Goal: Task Accomplishment & Management: Use online tool/utility

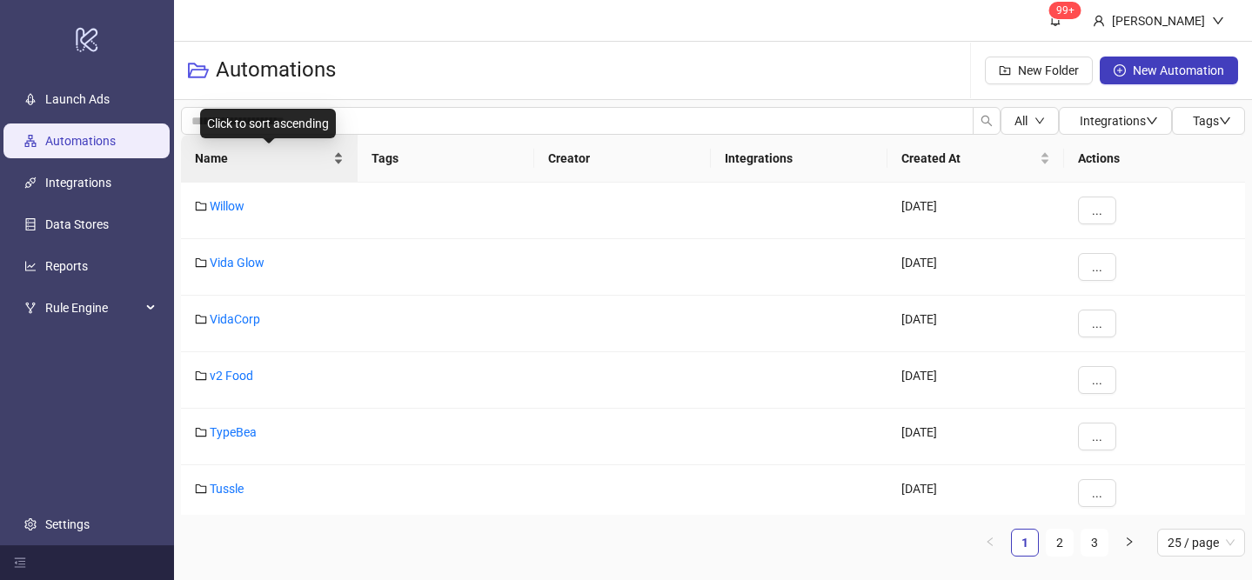
click at [333, 149] on div "Name" at bounding box center [269, 158] width 149 height 19
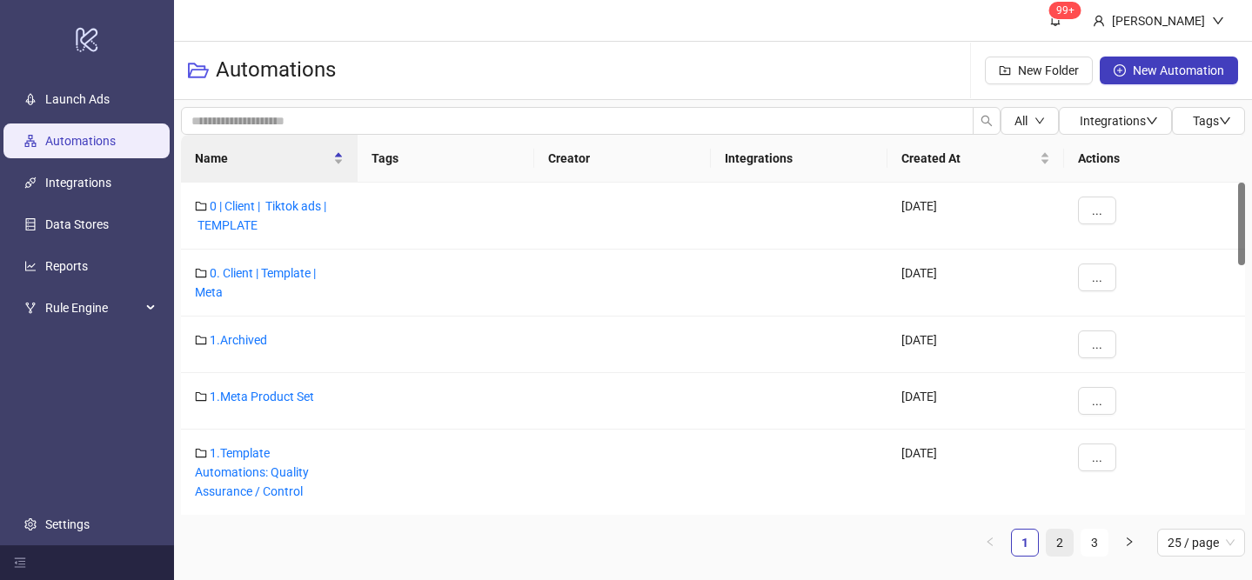
click at [1060, 549] on link "2" at bounding box center [1059, 543] width 26 height 26
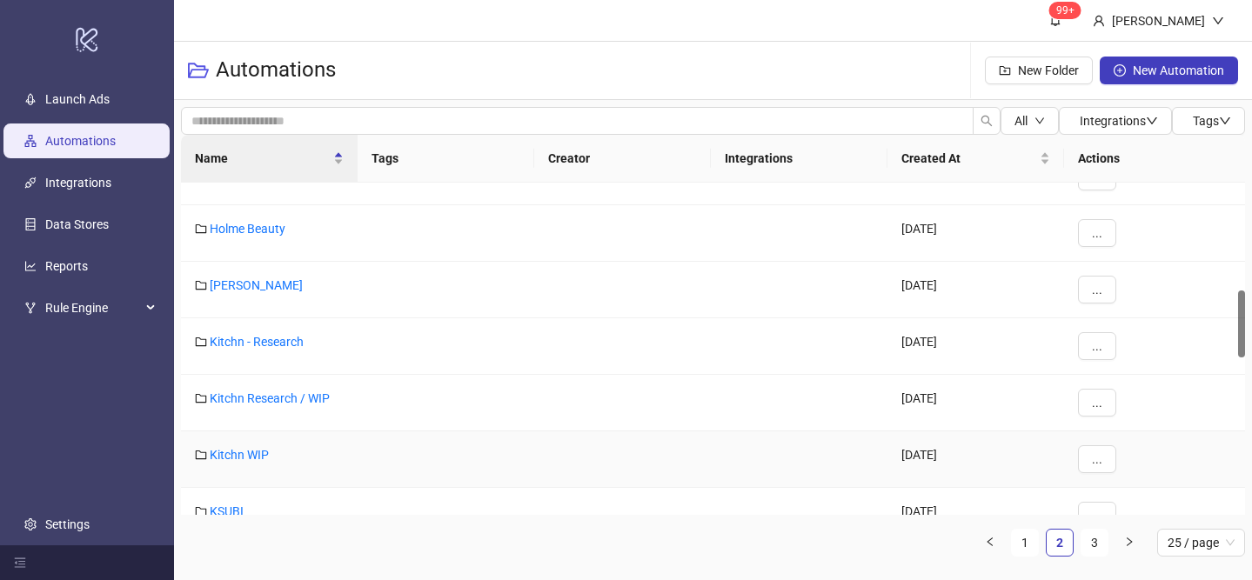
scroll to position [537, 0]
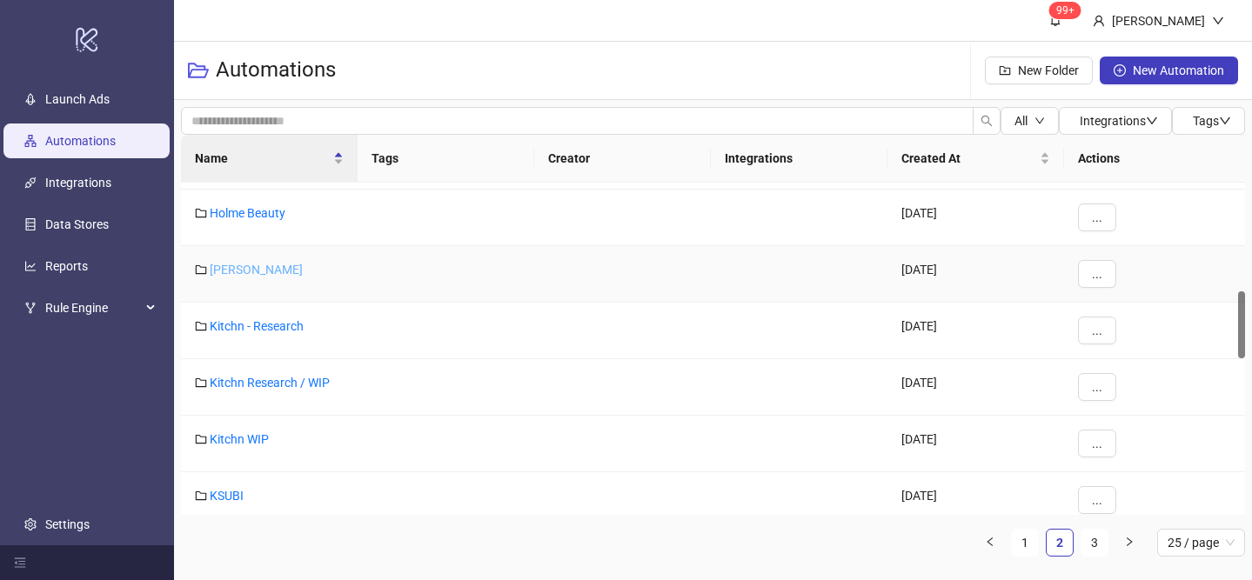
click at [256, 272] on link "[PERSON_NAME]" at bounding box center [256, 270] width 93 height 14
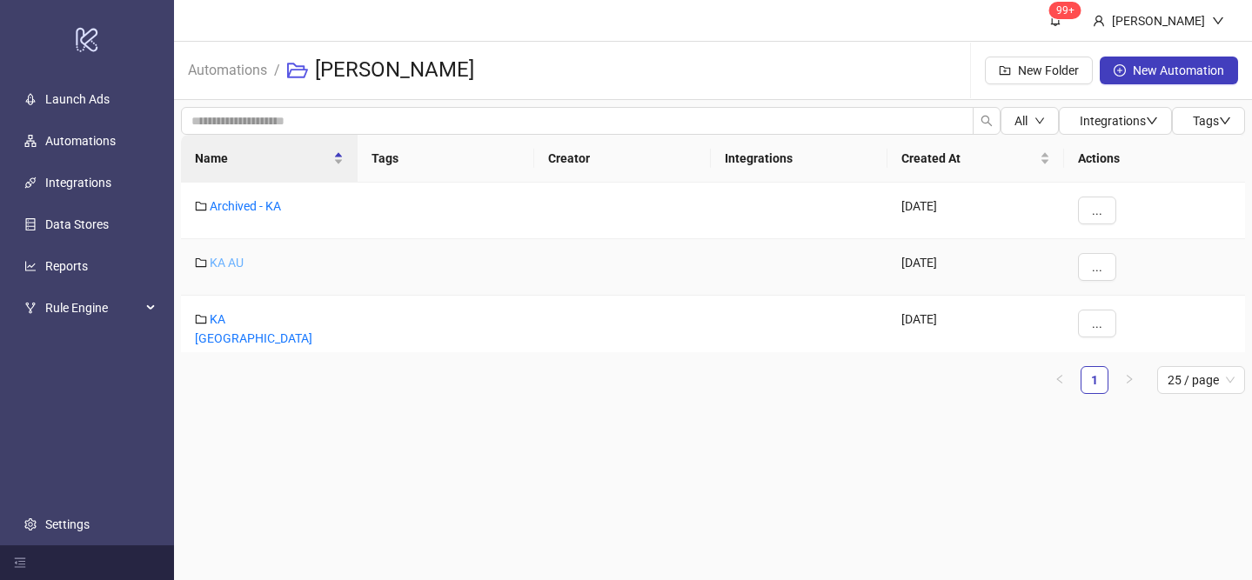
click at [231, 265] on link "KA AU" at bounding box center [227, 263] width 34 height 14
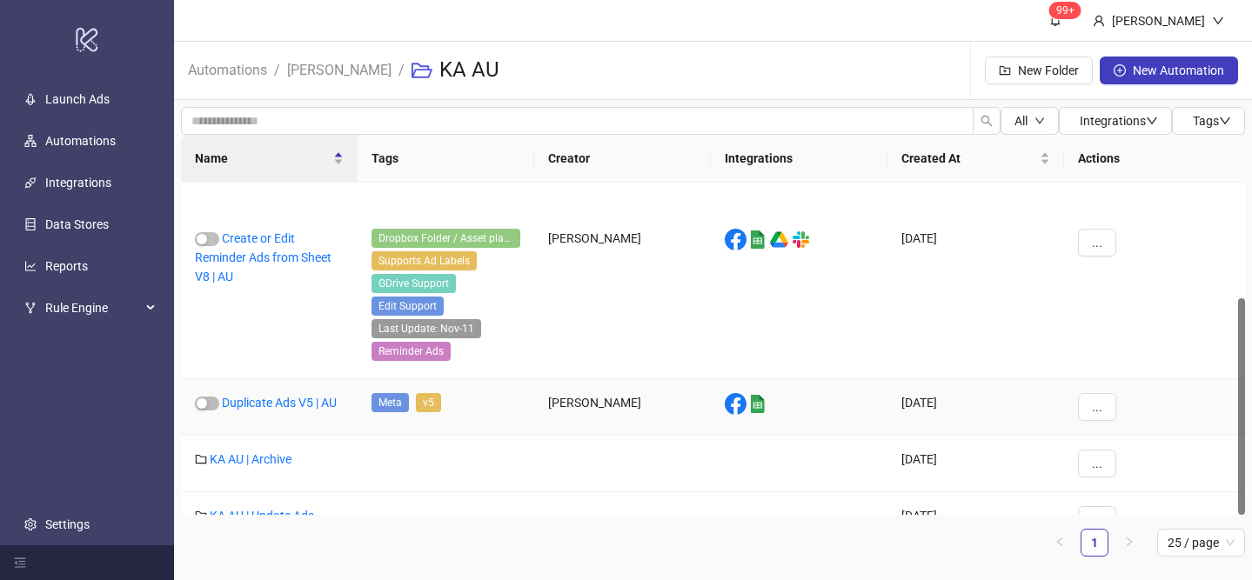
scroll to position [177, 0]
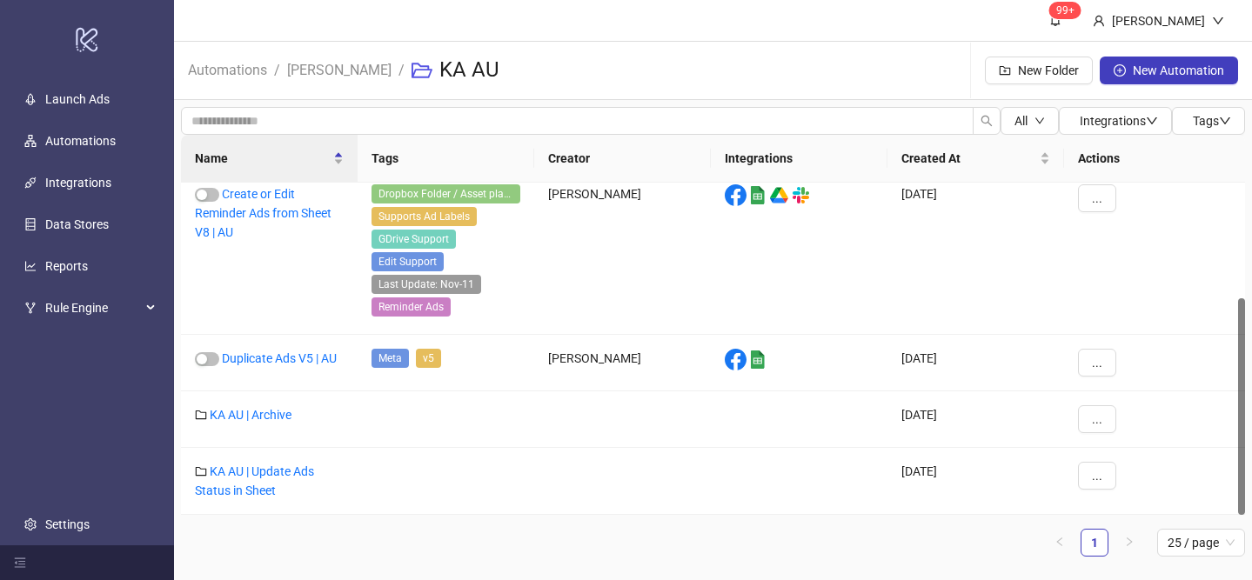
click at [312, 81] on li "[PERSON_NAME]" at bounding box center [339, 71] width 104 height 56
click at [323, 74] on link "[PERSON_NAME]" at bounding box center [339, 68] width 111 height 19
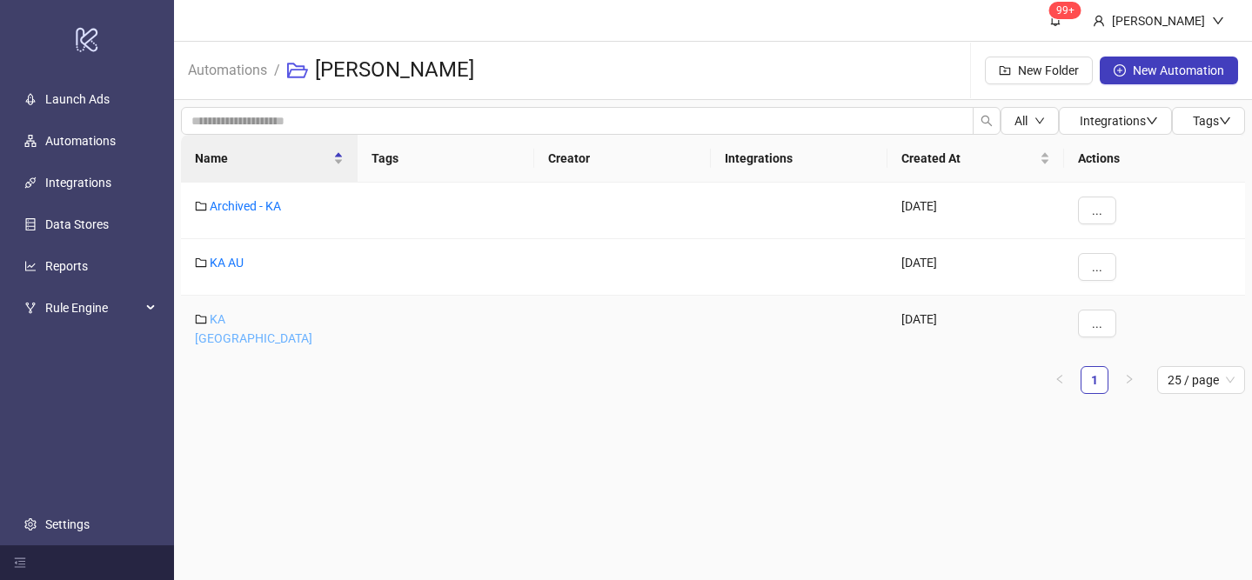
click at [230, 323] on link "KA [GEOGRAPHIC_DATA]" at bounding box center [253, 328] width 117 height 33
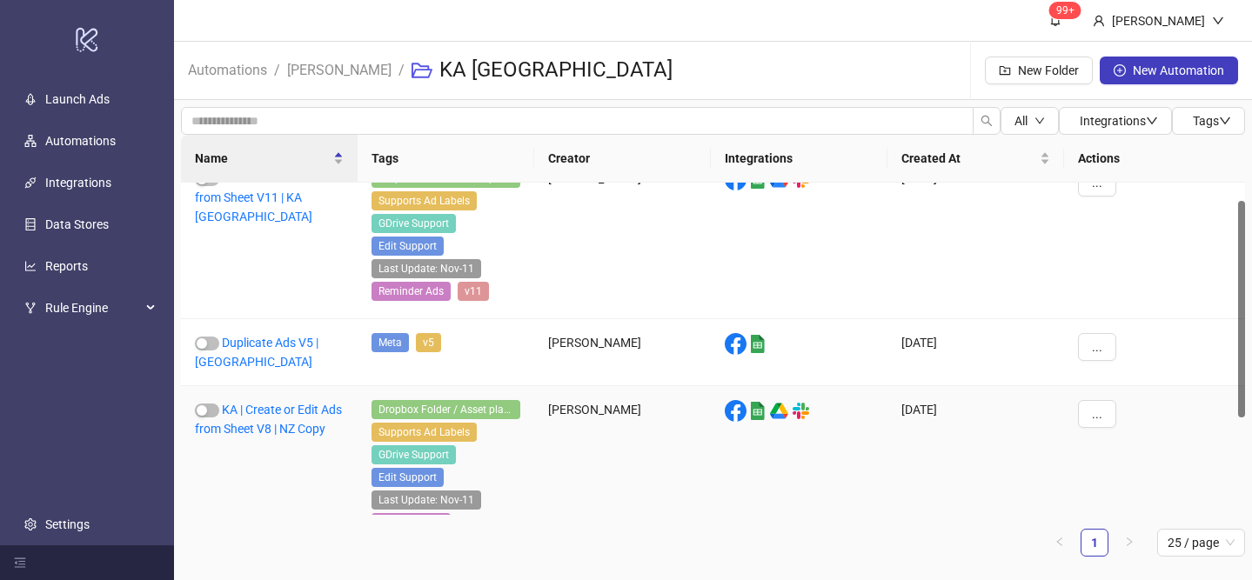
scroll to position [33, 0]
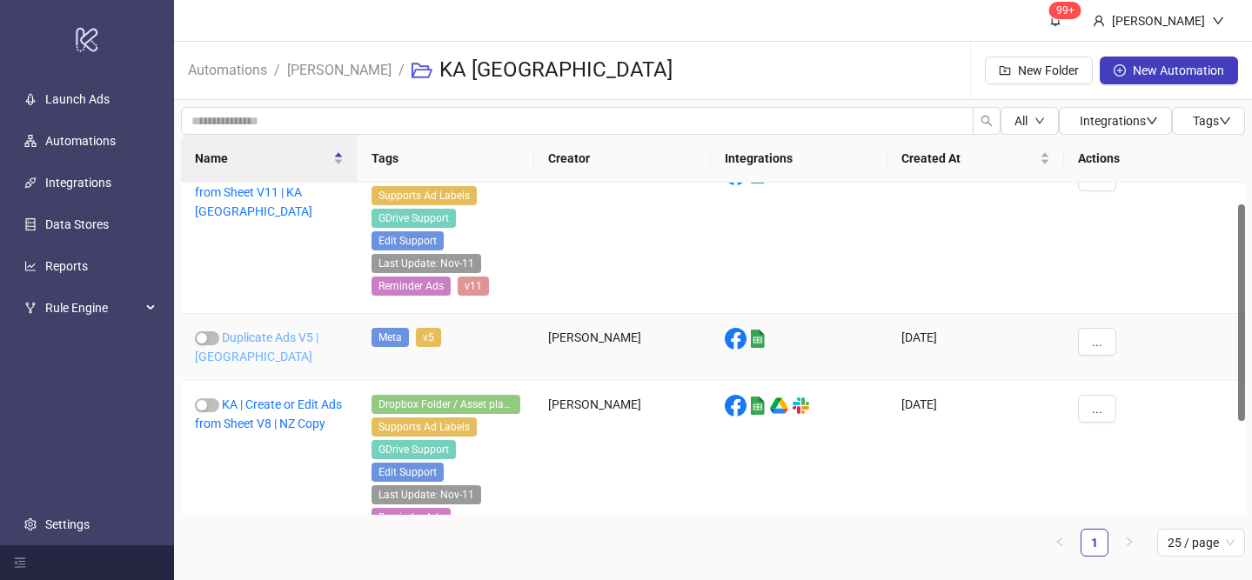
click at [313, 343] on link "Duplicate Ads V5 | [GEOGRAPHIC_DATA]" at bounding box center [257, 347] width 124 height 33
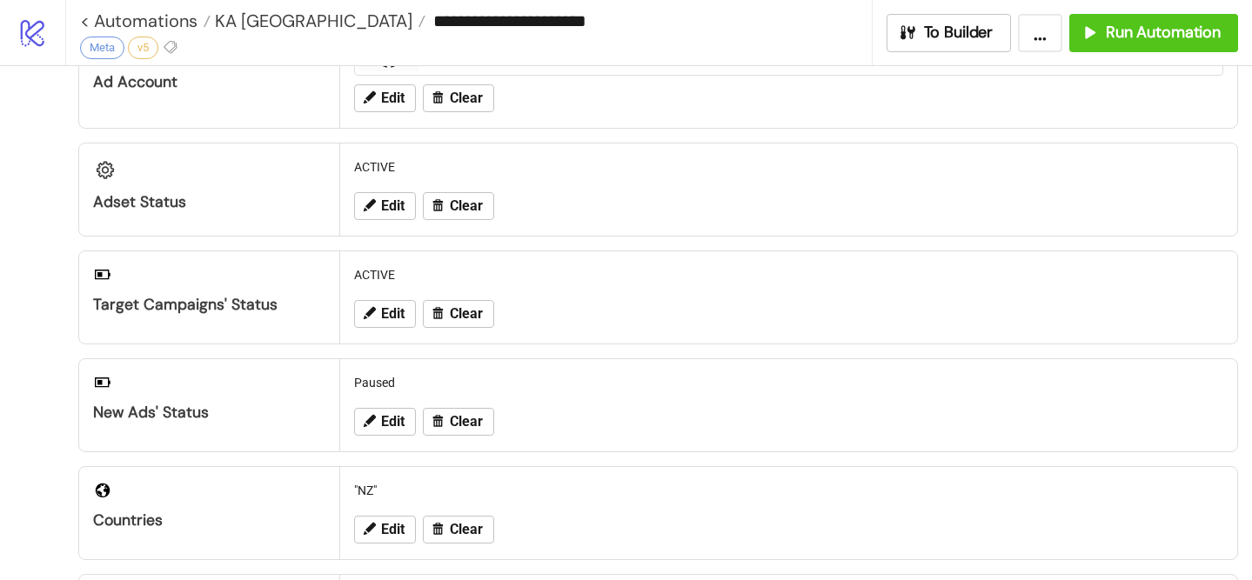
scroll to position [96, 0]
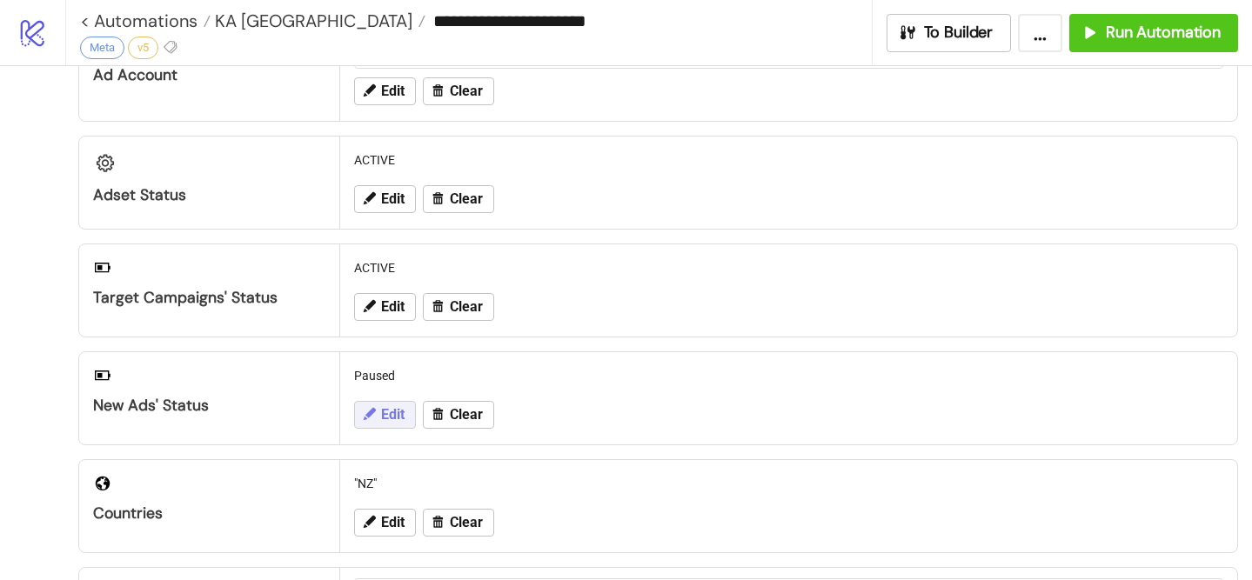
click at [397, 413] on span "Edit" at bounding box center [392, 415] width 23 height 16
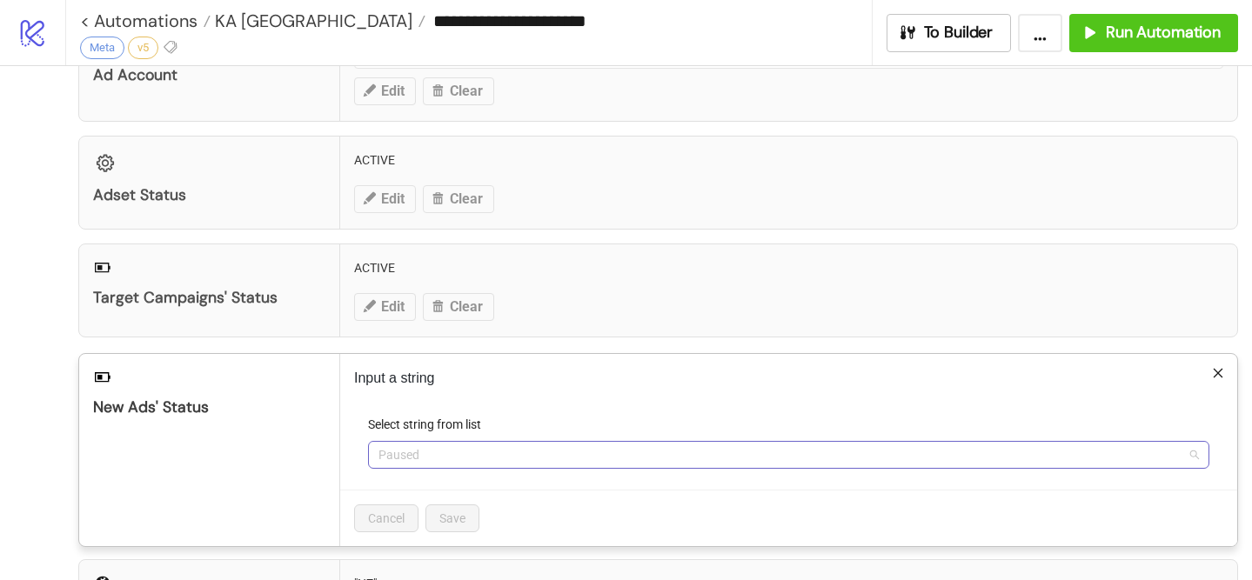
click at [403, 451] on span "Paused" at bounding box center [788, 455] width 820 height 26
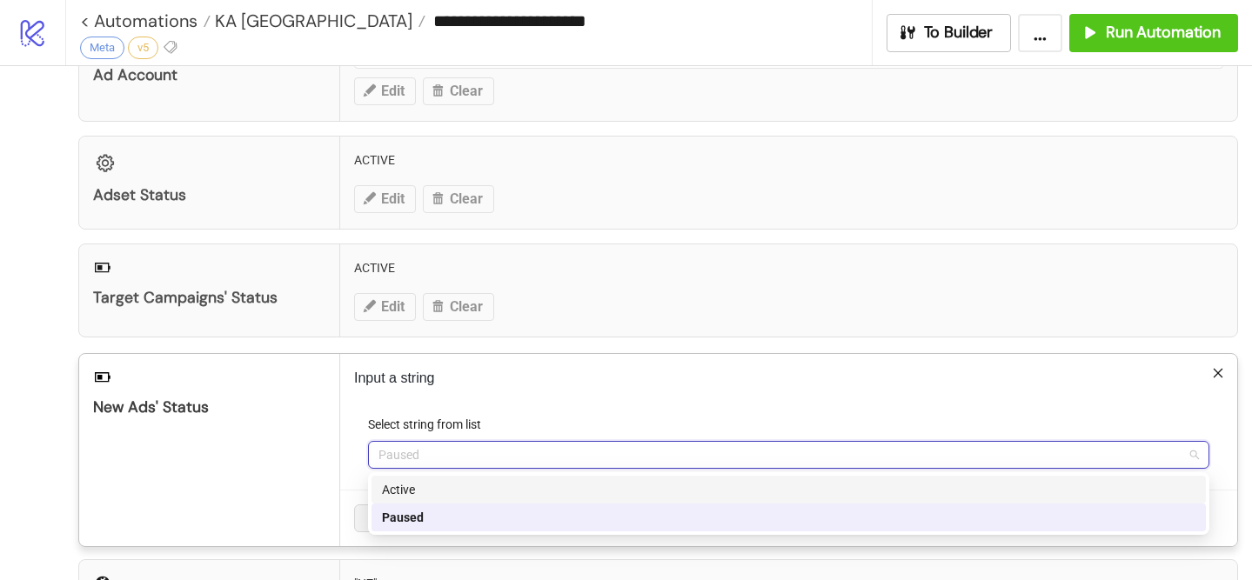
click at [459, 489] on div "Active" at bounding box center [788, 489] width 813 height 19
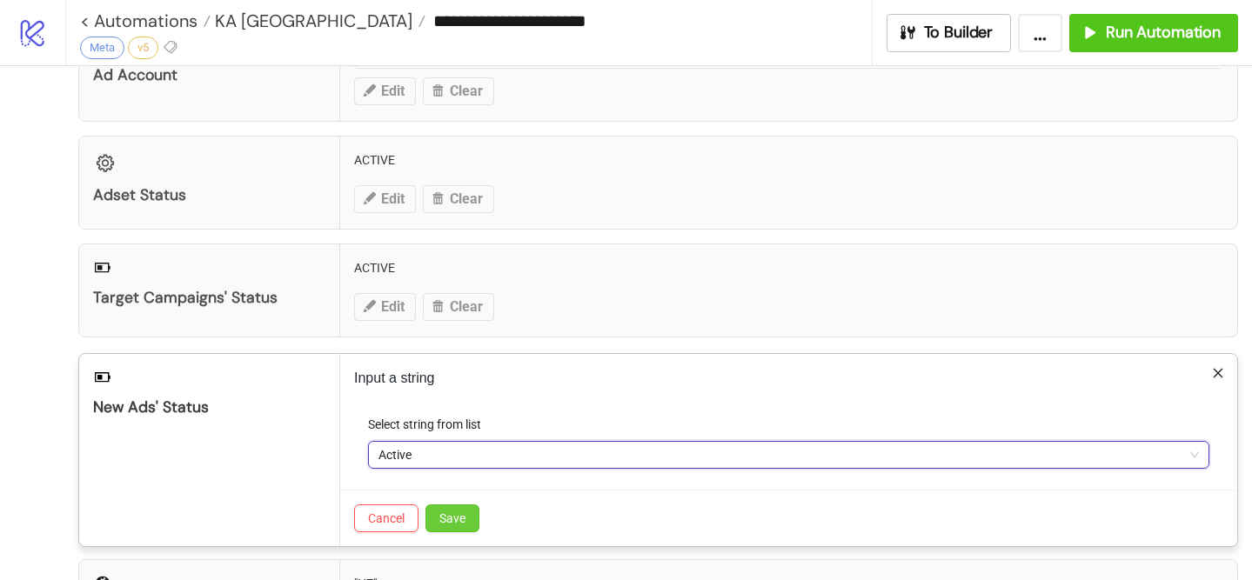
click at [465, 530] on button "Save" at bounding box center [452, 519] width 54 height 28
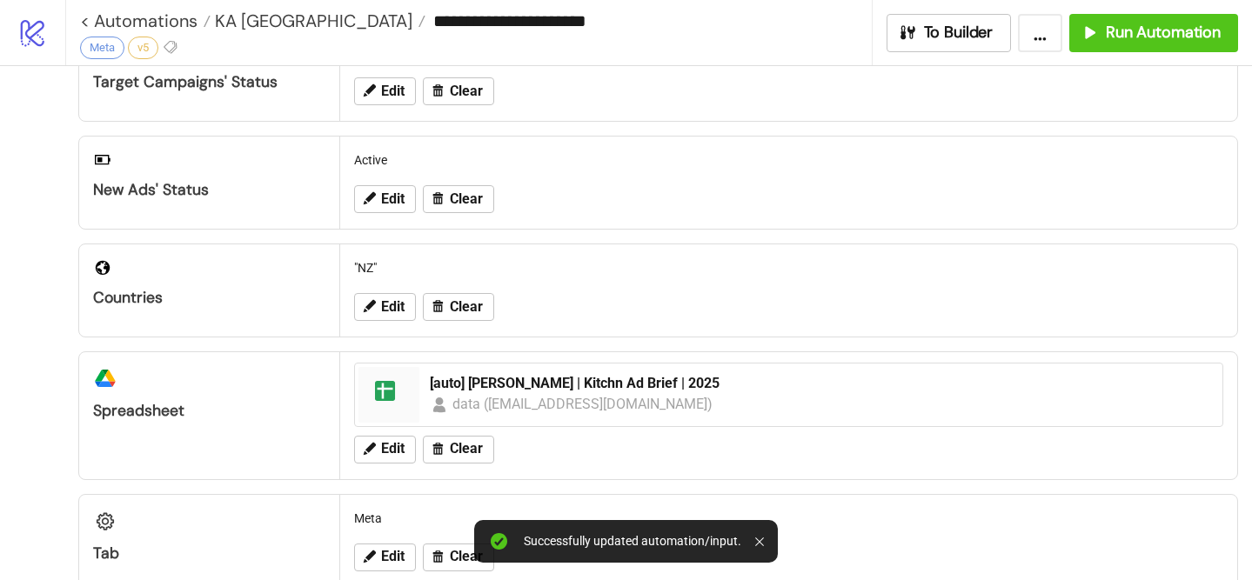
scroll to position [542, 0]
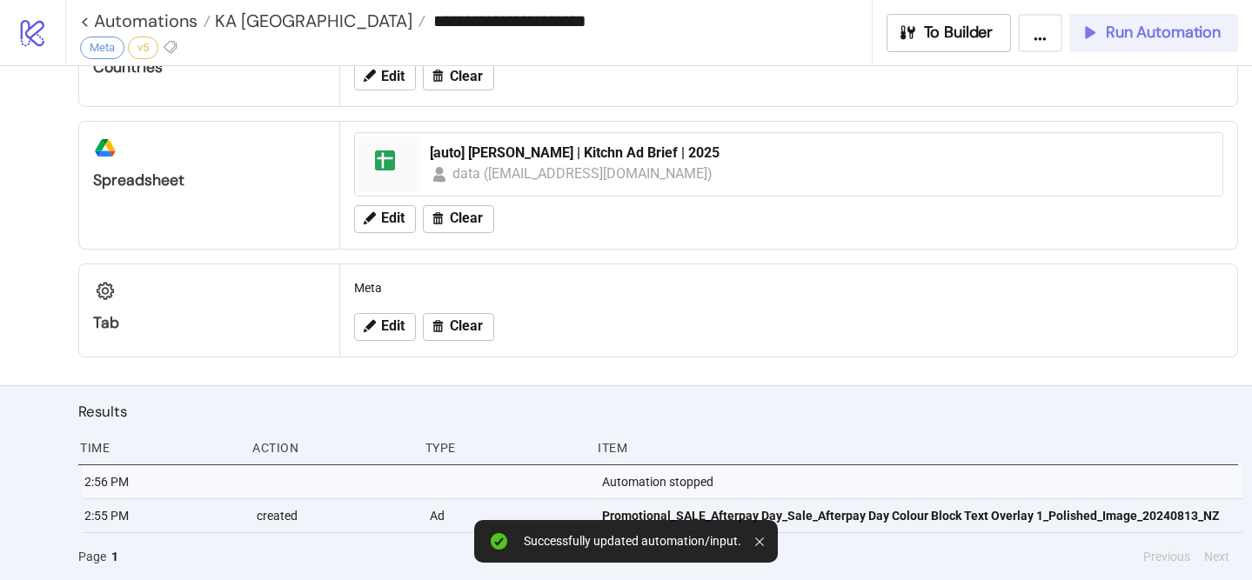
click at [1139, 38] on span "Run Automation" at bounding box center [1163, 33] width 115 height 20
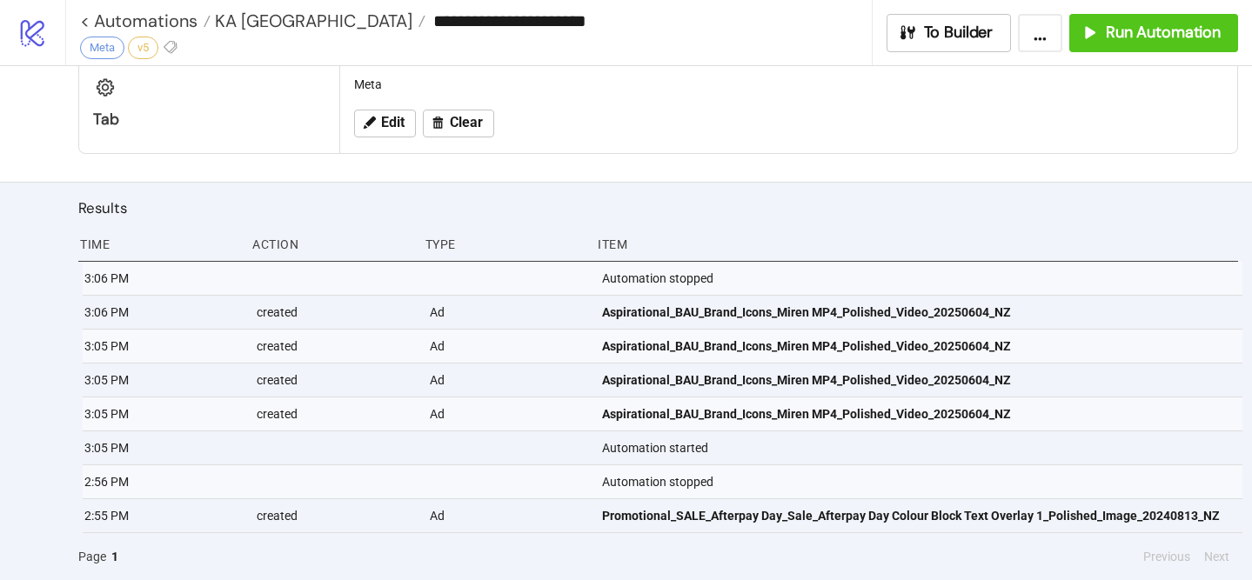
scroll to position [0, 0]
